Goal: Find contact information: Obtain details needed to contact an individual or organization

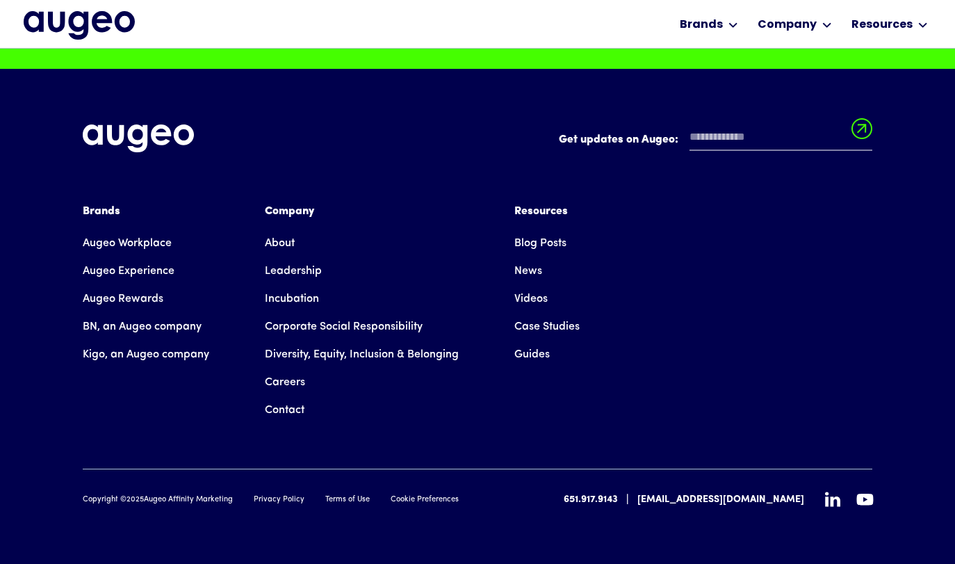
click at [297, 407] on link "Contact" at bounding box center [285, 410] width 40 height 28
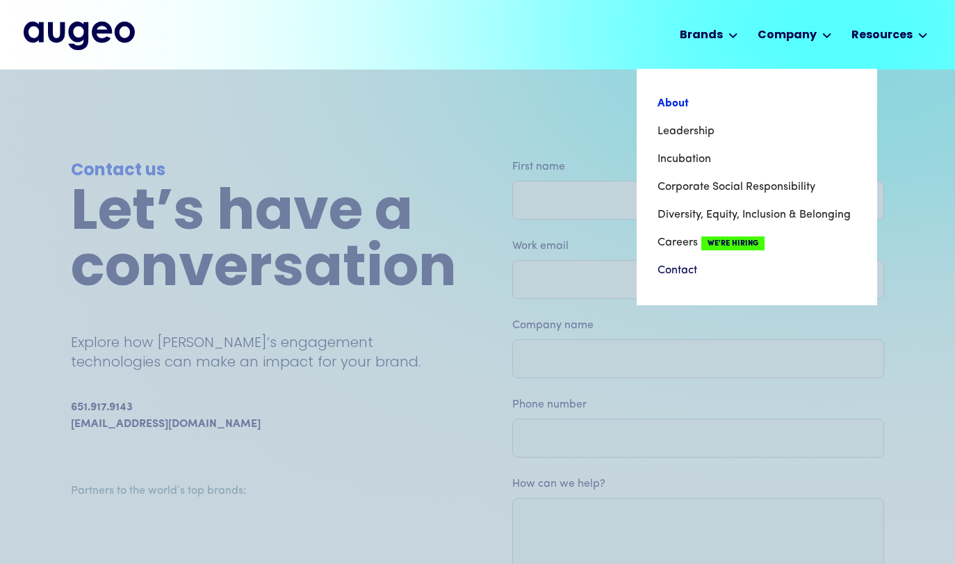
click at [688, 106] on link "About" at bounding box center [756, 104] width 199 height 28
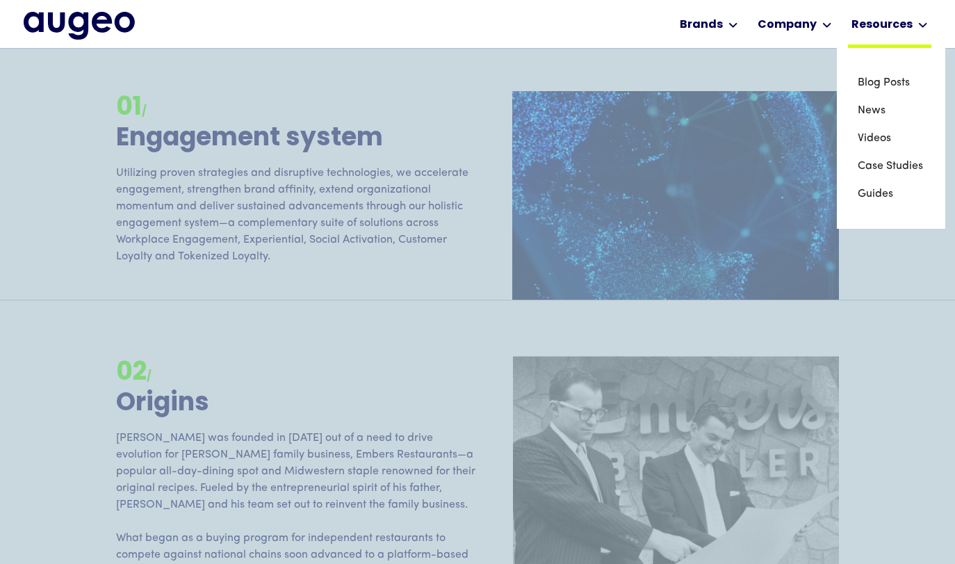
scroll to position [1307, 0]
click at [881, 104] on link "News" at bounding box center [890, 111] width 67 height 28
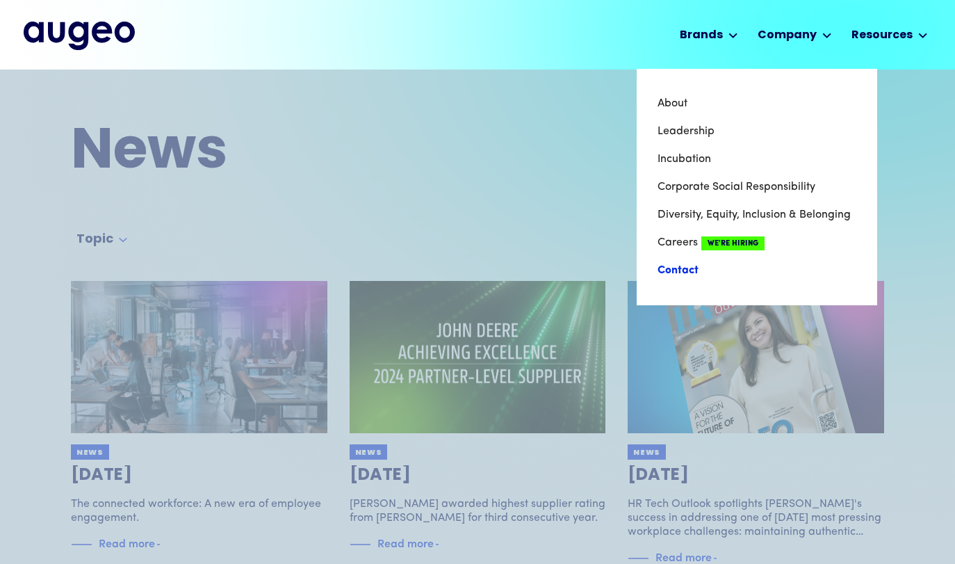
click at [678, 268] on link "Contact" at bounding box center [756, 270] width 199 height 28
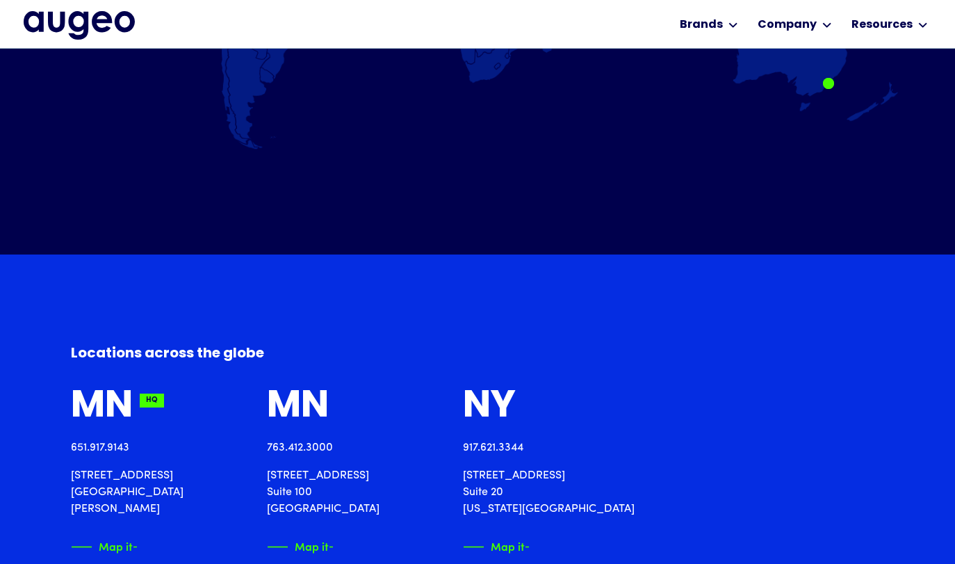
scroll to position [1225, 0]
